Goal: Task Accomplishment & Management: Complete application form

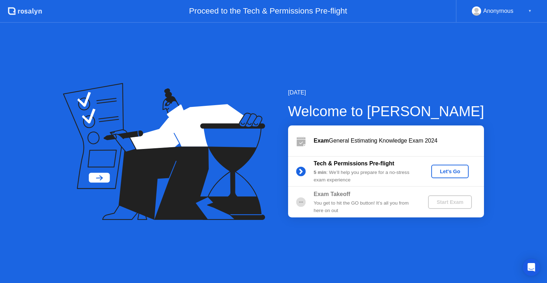
click at [454, 171] on div "Let's Go" at bounding box center [450, 171] width 32 height 6
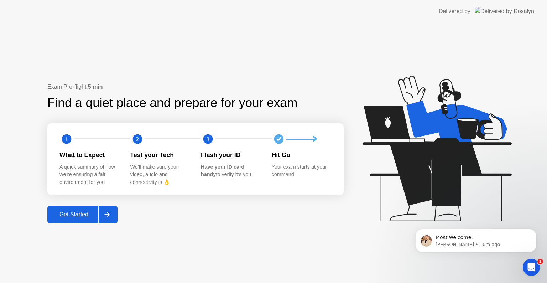
click at [73, 213] on div "Get Started" at bounding box center [74, 214] width 49 height 6
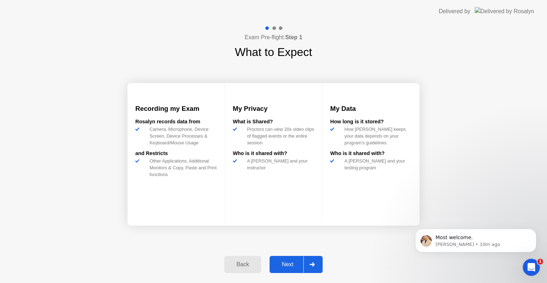
click at [289, 267] on div "Next" at bounding box center [288, 264] width 32 height 6
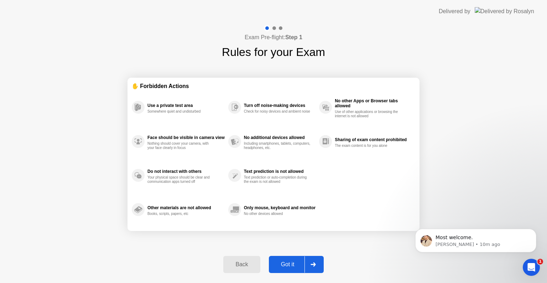
click at [289, 258] on button "Got it" at bounding box center [296, 264] width 55 height 17
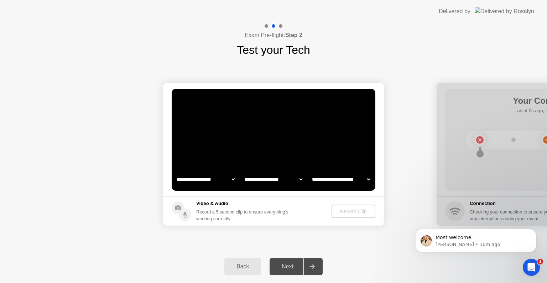
select select "**********"
select select "*******"
click at [352, 211] on div "Record Clip" at bounding box center [354, 211] width 38 height 6
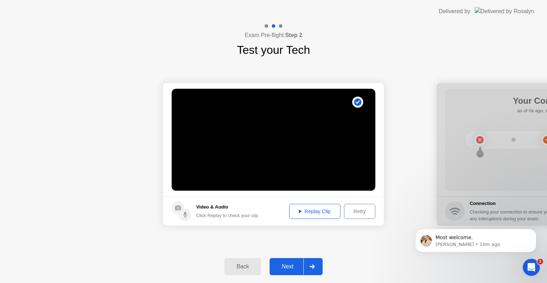
click at [285, 268] on div "Next" at bounding box center [288, 266] width 32 height 6
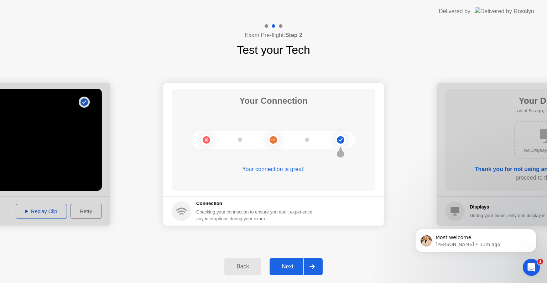
click at [285, 261] on button "Next" at bounding box center [296, 266] width 53 height 17
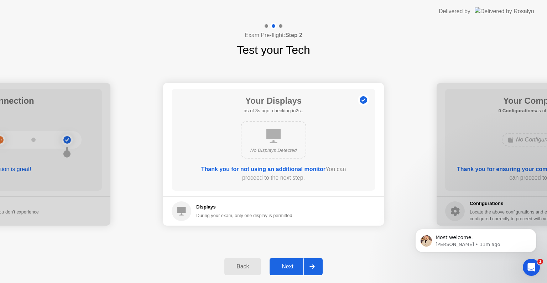
click at [287, 264] on div "Next" at bounding box center [288, 266] width 32 height 6
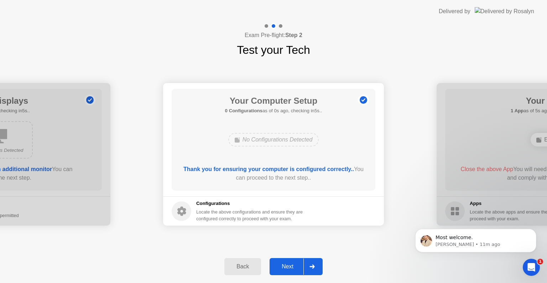
click at [287, 263] on div "Next" at bounding box center [288, 266] width 32 height 6
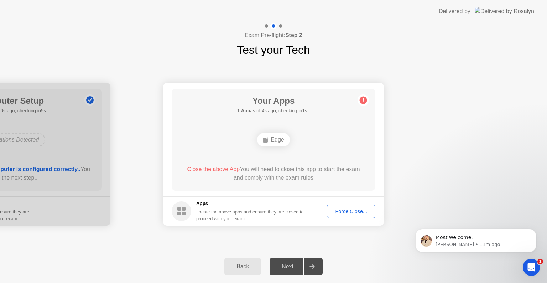
click at [350, 211] on div "Force Close..." at bounding box center [350, 211] width 43 height 6
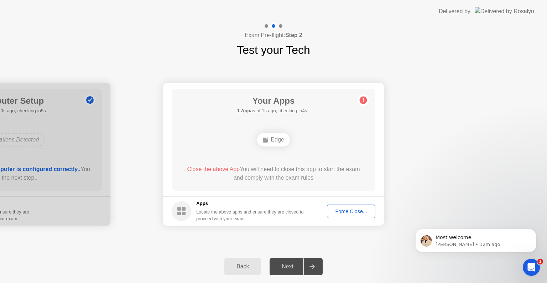
click at [349, 211] on div "Force Close..." at bounding box center [350, 211] width 43 height 6
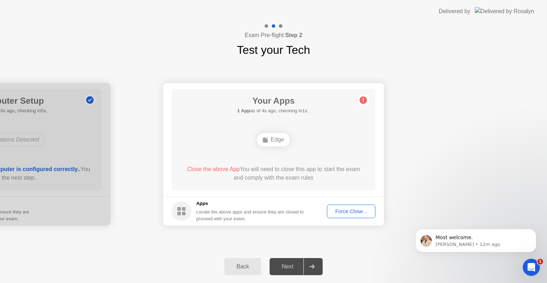
click at [242, 265] on div "Back" at bounding box center [243, 266] width 32 height 6
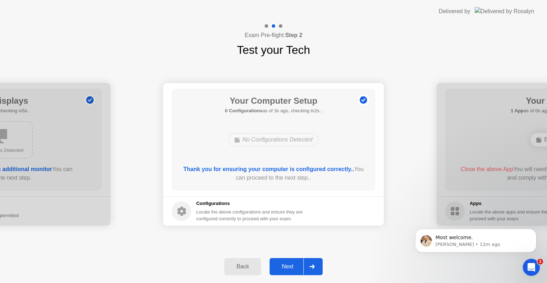
click at [282, 264] on div "Next" at bounding box center [288, 266] width 32 height 6
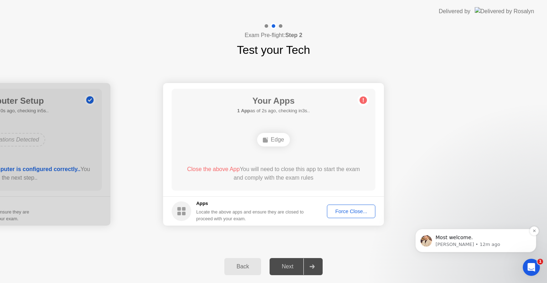
click at [486, 241] on p "[PERSON_NAME] • 12m ago" at bounding box center [482, 244] width 92 height 6
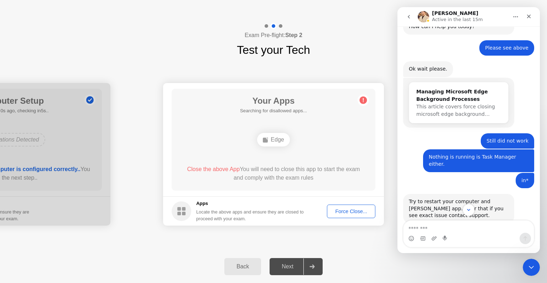
scroll to position [416, 0]
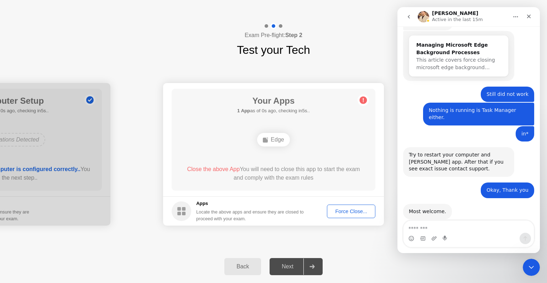
click at [467, 227] on textarea "Message…" at bounding box center [469, 226] width 130 height 12
type textarea "**********"
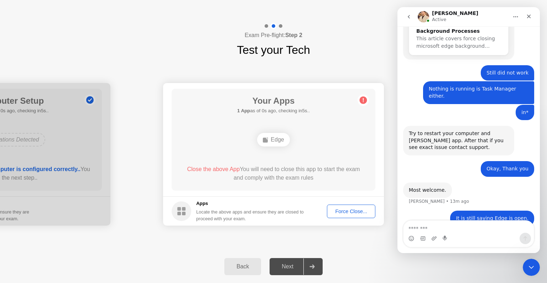
click at [349, 211] on div "Force Close..." at bounding box center [350, 211] width 43 height 6
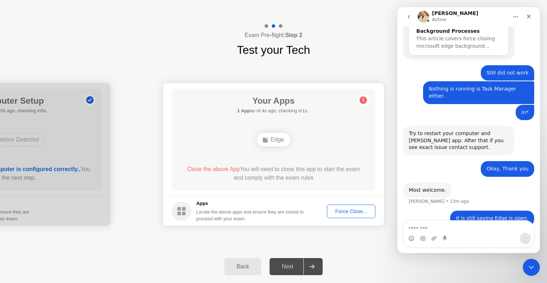
scroll to position [464, 0]
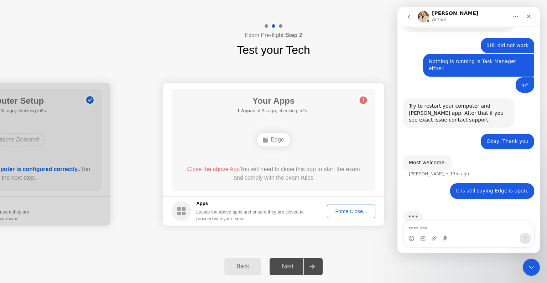
click at [338, 209] on div "Force Close..." at bounding box center [350, 211] width 43 height 6
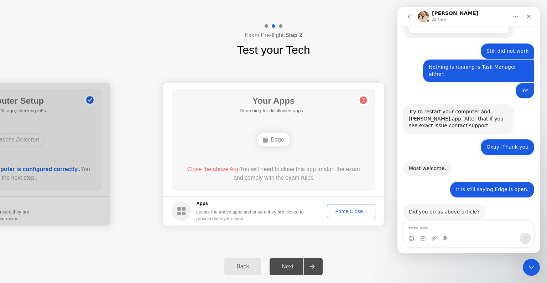
scroll to position [458, 0]
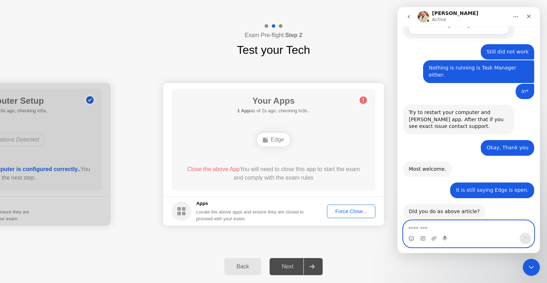
click at [467, 227] on textarea "Message…" at bounding box center [469, 226] width 130 height 12
type textarea "******"
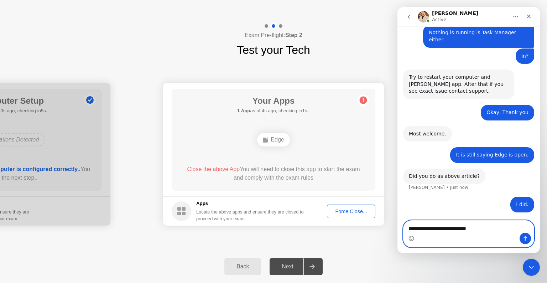
scroll to position [507, 0]
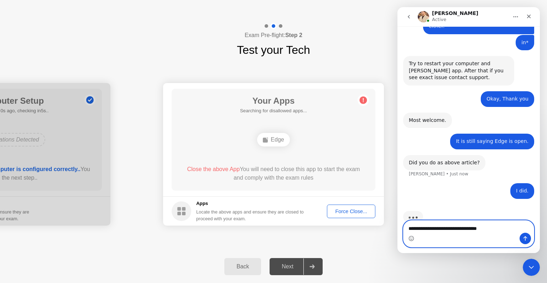
type textarea "**********"
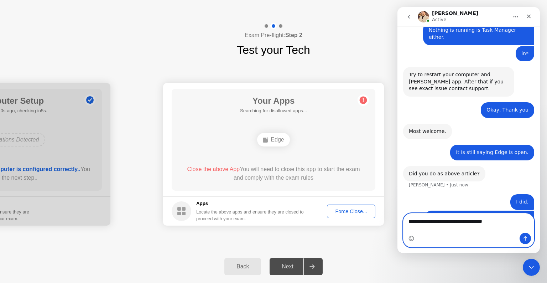
scroll to position [523, 0]
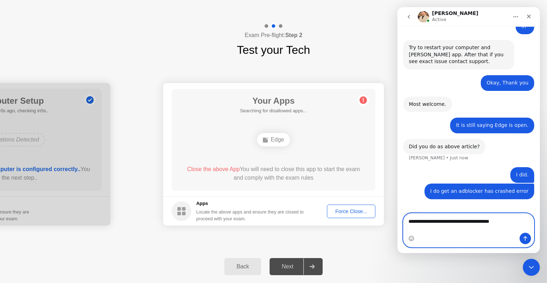
type textarea "**********"
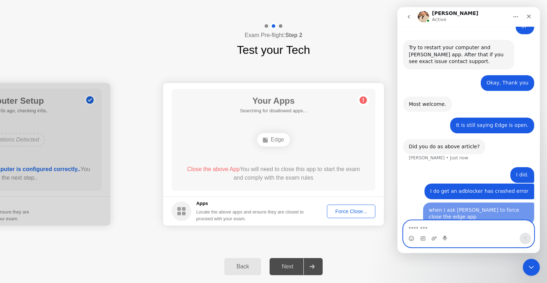
scroll to position [546, 0]
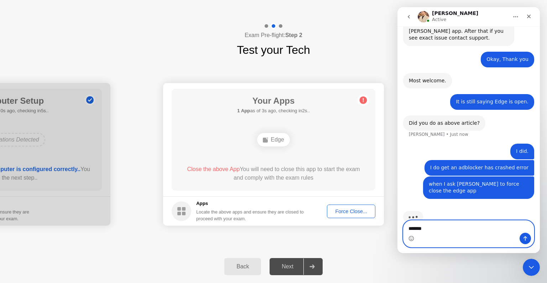
type textarea "********"
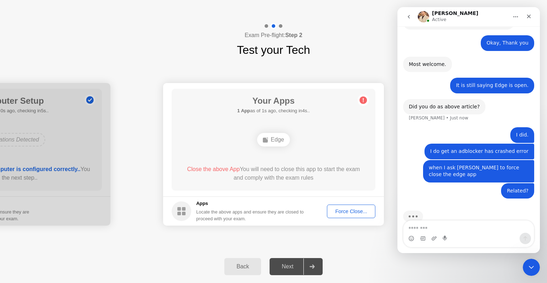
click at [346, 208] on div "Force Close..." at bounding box center [350, 211] width 43 height 6
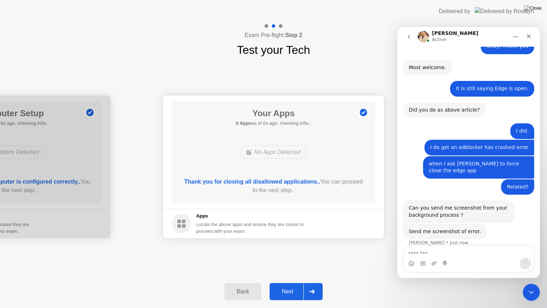
scroll to position [574, 0]
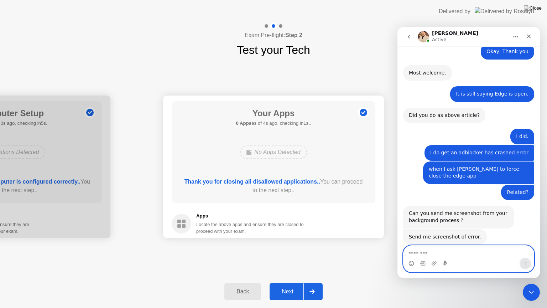
click at [465, 253] on textarea "Message…" at bounding box center [469, 251] width 130 height 12
type textarea "*"
type textarea "**********"
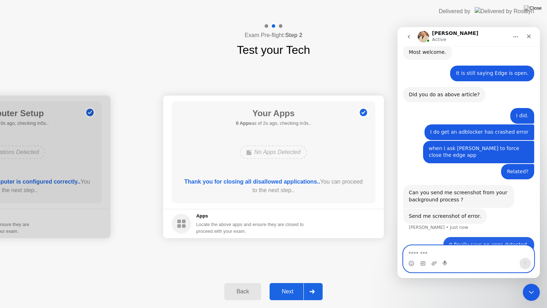
scroll to position [596, 0]
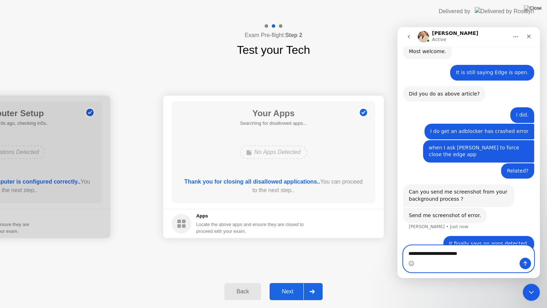
type textarea "**********"
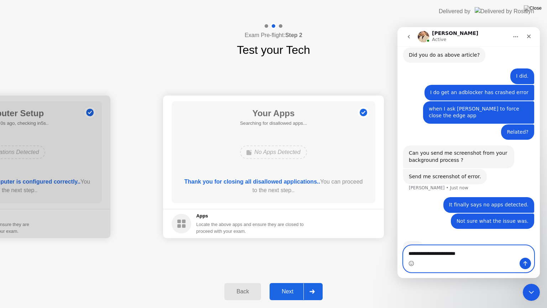
scroll to position [639, 0]
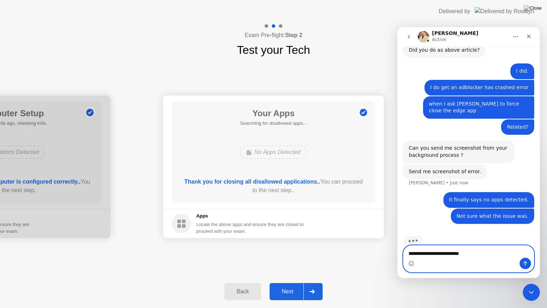
type textarea "**********"
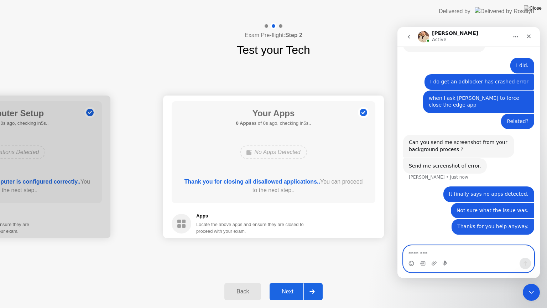
scroll to position [655, 0]
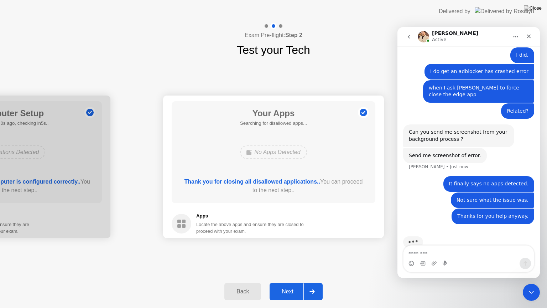
click at [286, 282] on div "Next" at bounding box center [288, 291] width 32 height 6
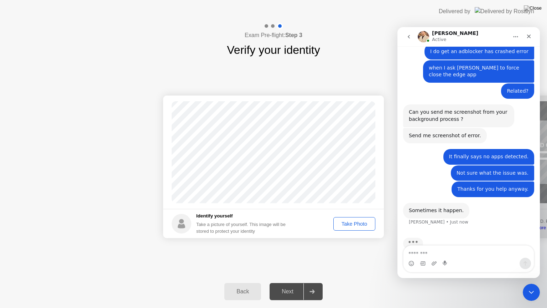
scroll to position [677, 0]
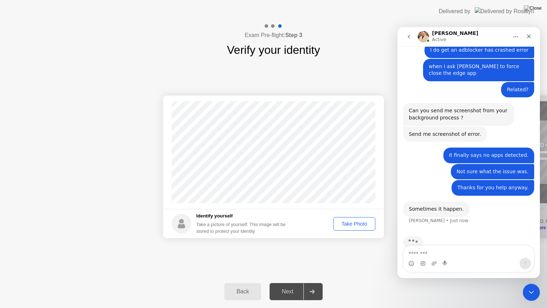
click at [354, 225] on div "Take Photo" at bounding box center [354, 224] width 37 height 6
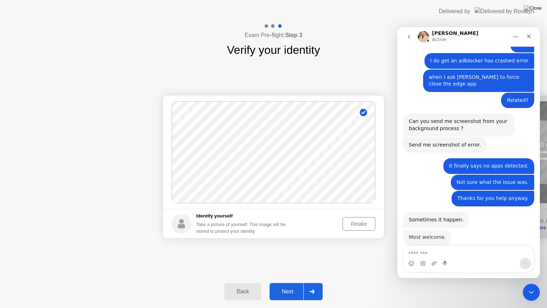
scroll to position [665, 0]
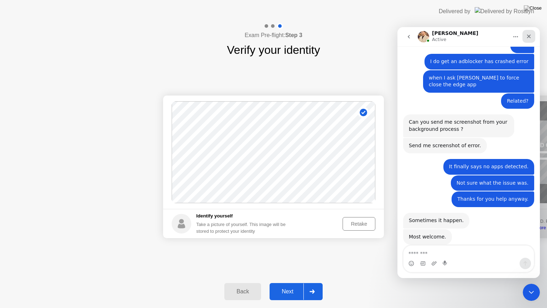
click at [529, 36] on icon "Close" at bounding box center [529, 37] width 4 height 4
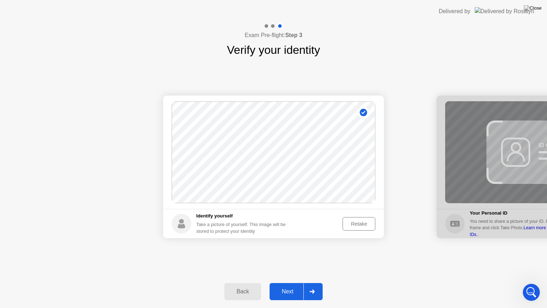
click at [288, 282] on div "Next" at bounding box center [288, 291] width 32 height 6
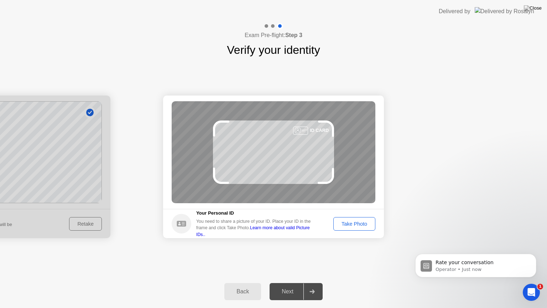
scroll to position [759, 0]
click at [359, 221] on div "Take Photo" at bounding box center [354, 224] width 37 height 6
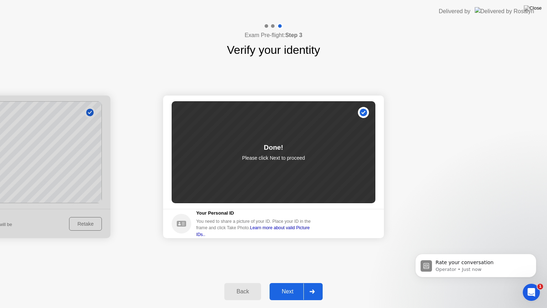
click at [281, 282] on div "Next" at bounding box center [288, 291] width 32 height 6
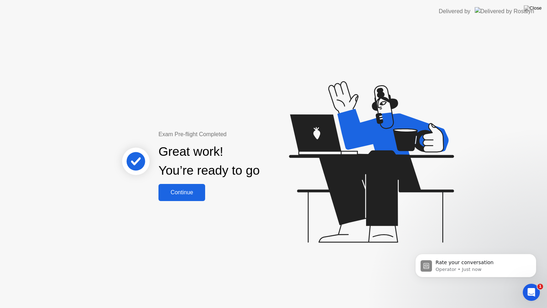
click at [182, 185] on button "Continue" at bounding box center [182, 192] width 47 height 17
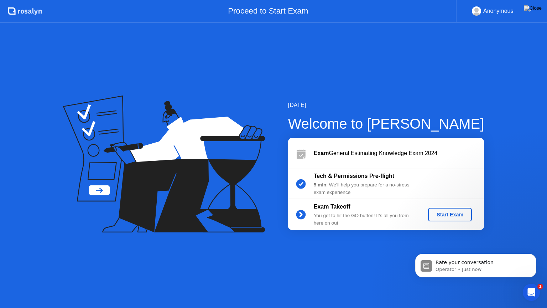
click at [453, 212] on div "Start Exam" at bounding box center [450, 215] width 38 height 6
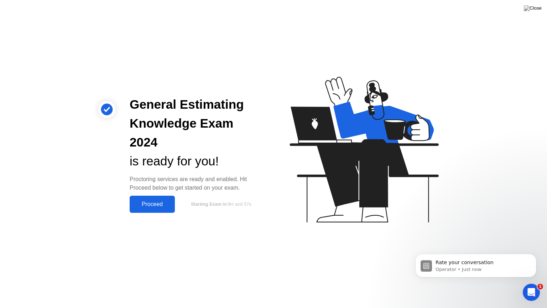
click at [152, 196] on button "Proceed" at bounding box center [152, 204] width 45 height 17
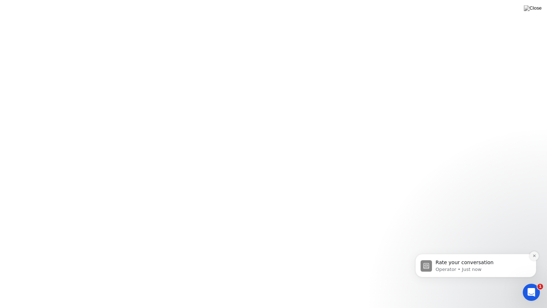
click at [535, 257] on icon "Dismiss notification" at bounding box center [534, 255] width 2 height 2
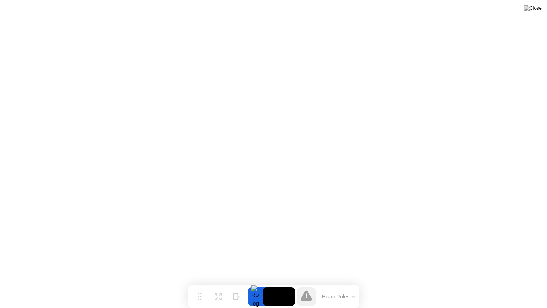
click at [354, 282] on icon at bounding box center [354, 296] width 4 height 2
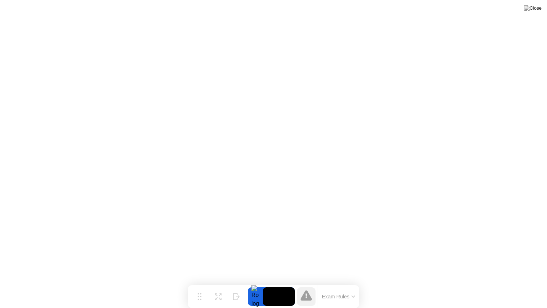
click at [256, 282] on div at bounding box center [255, 296] width 15 height 19
click at [307, 282] on icon at bounding box center [306, 295] width 1 height 5
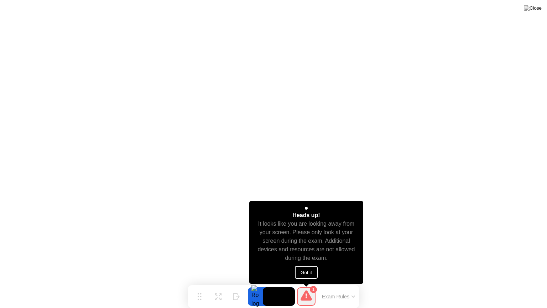
click at [305, 270] on button "Got it" at bounding box center [306, 272] width 23 height 13
